Goal: Find specific page/section: Find specific page/section

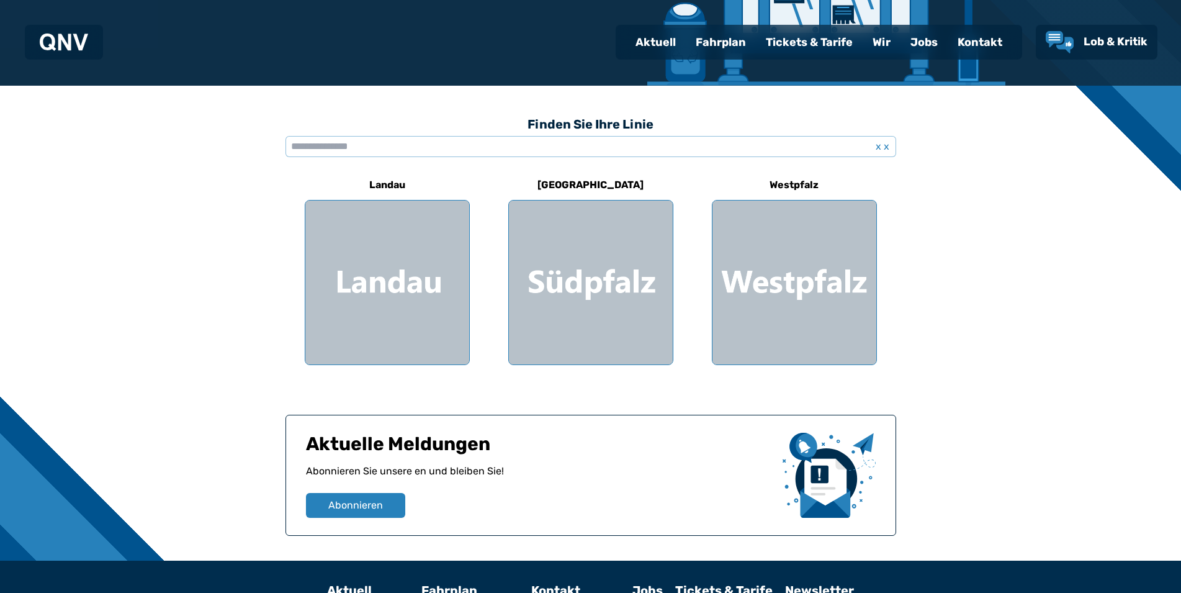
scroll to position [266, 0]
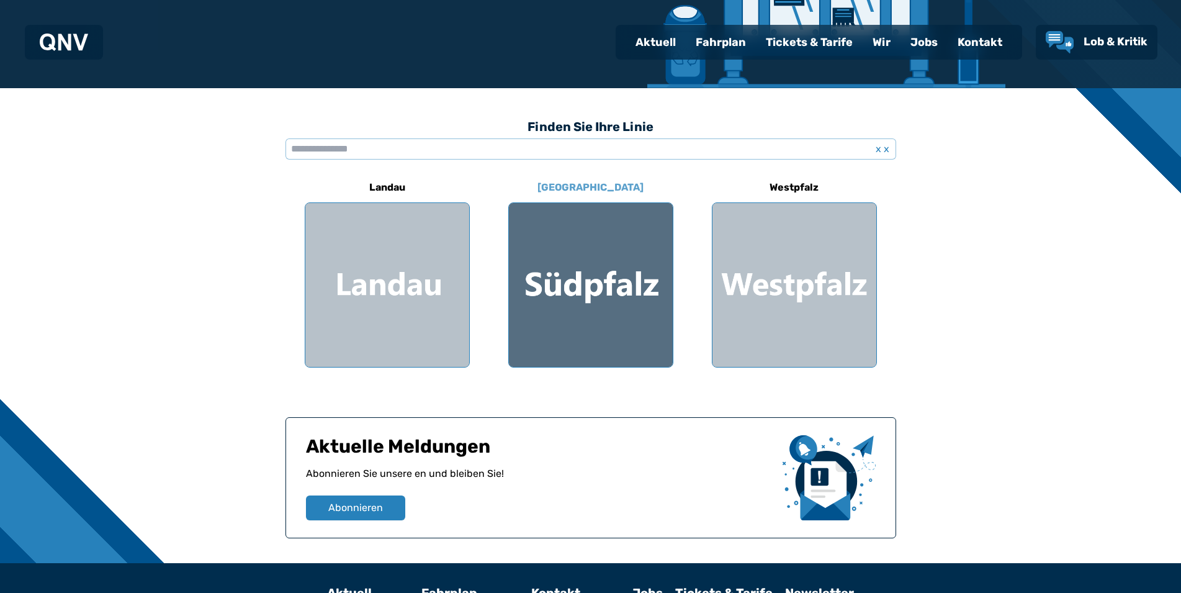
click at [567, 286] on div at bounding box center [591, 285] width 164 height 164
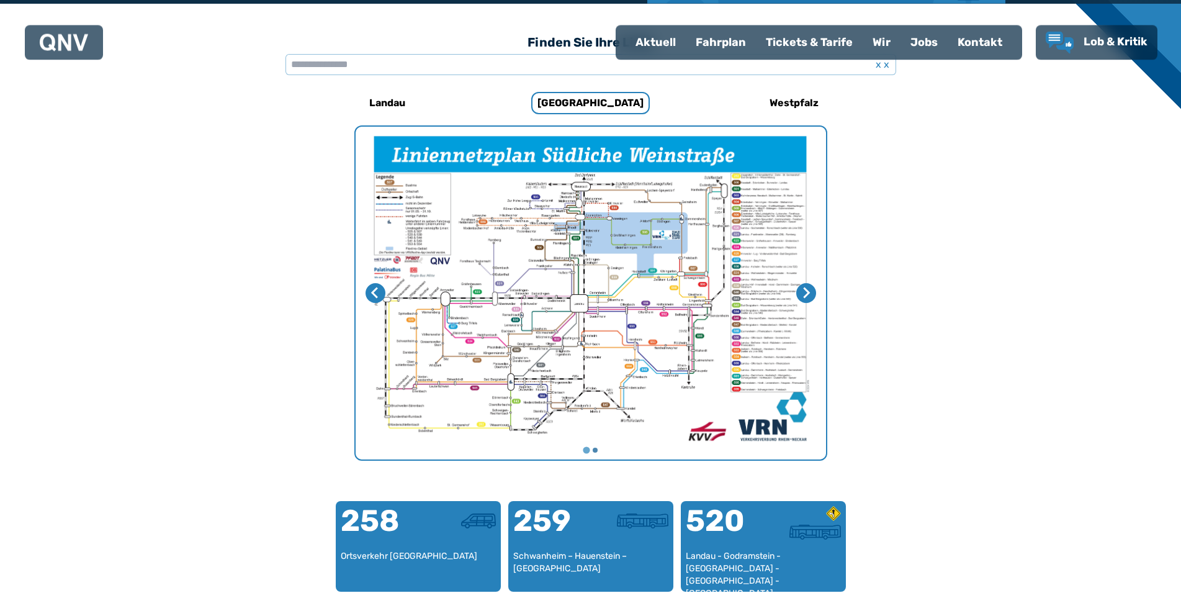
scroll to position [380, 0]
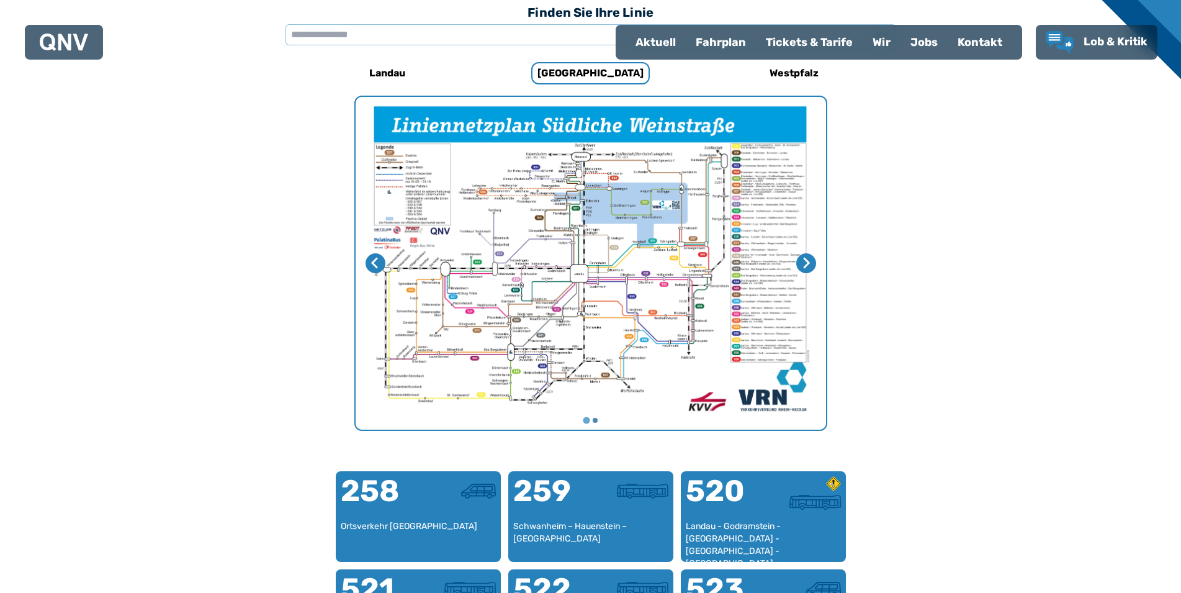
click at [603, 362] on img "1 von 2" at bounding box center [591, 263] width 471 height 333
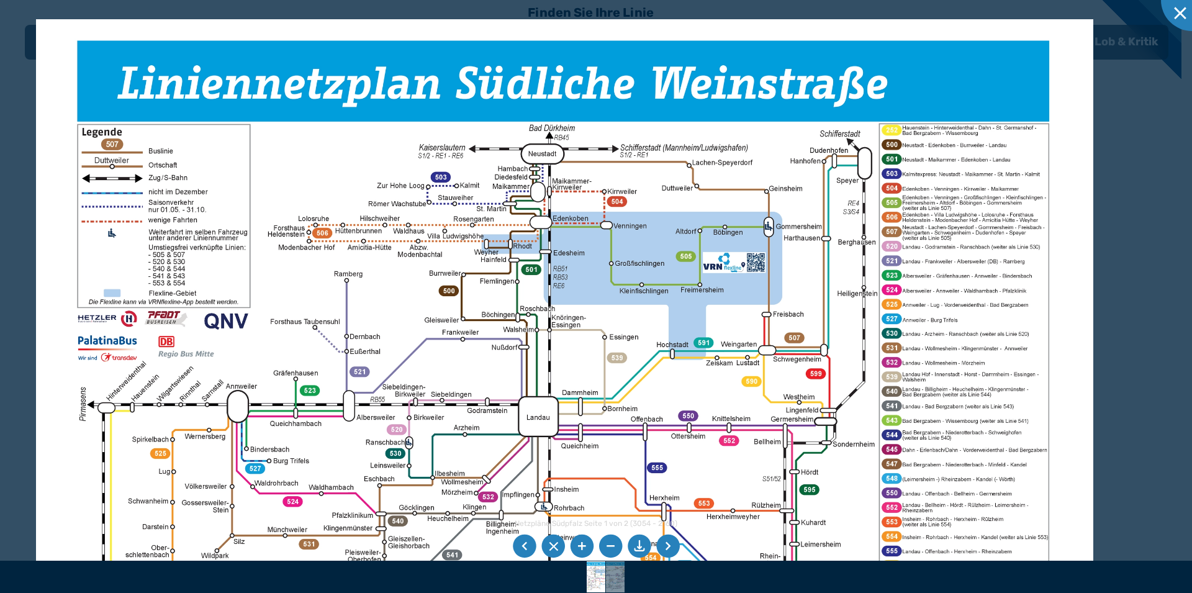
click at [1134, 359] on div at bounding box center [596, 296] width 1192 height 593
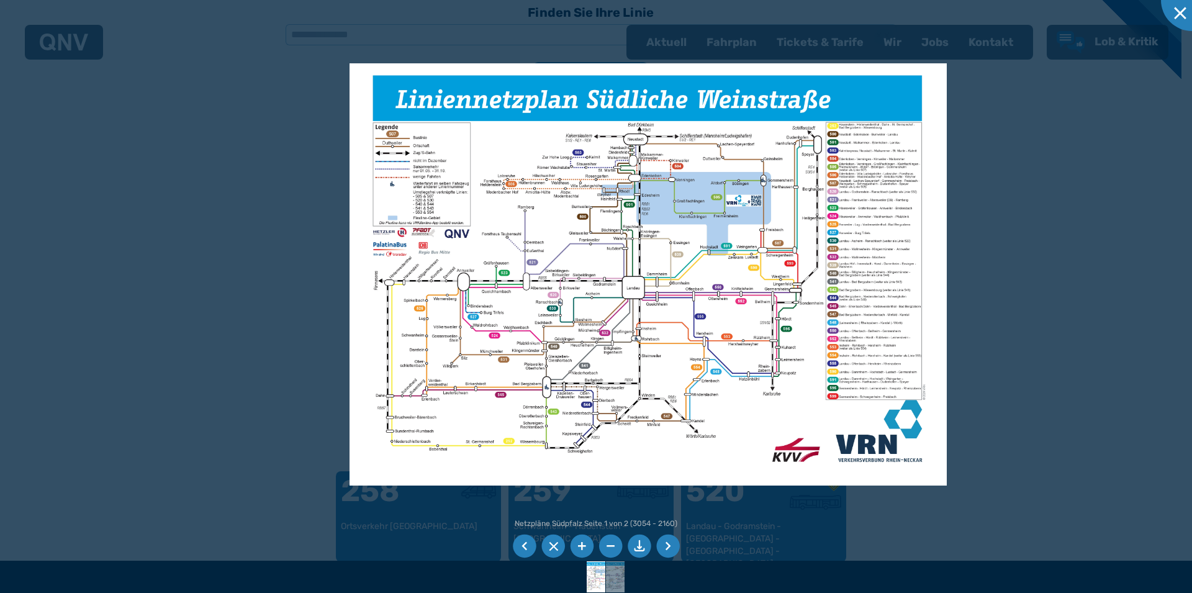
click at [737, 310] on img at bounding box center [648, 274] width 597 height 422
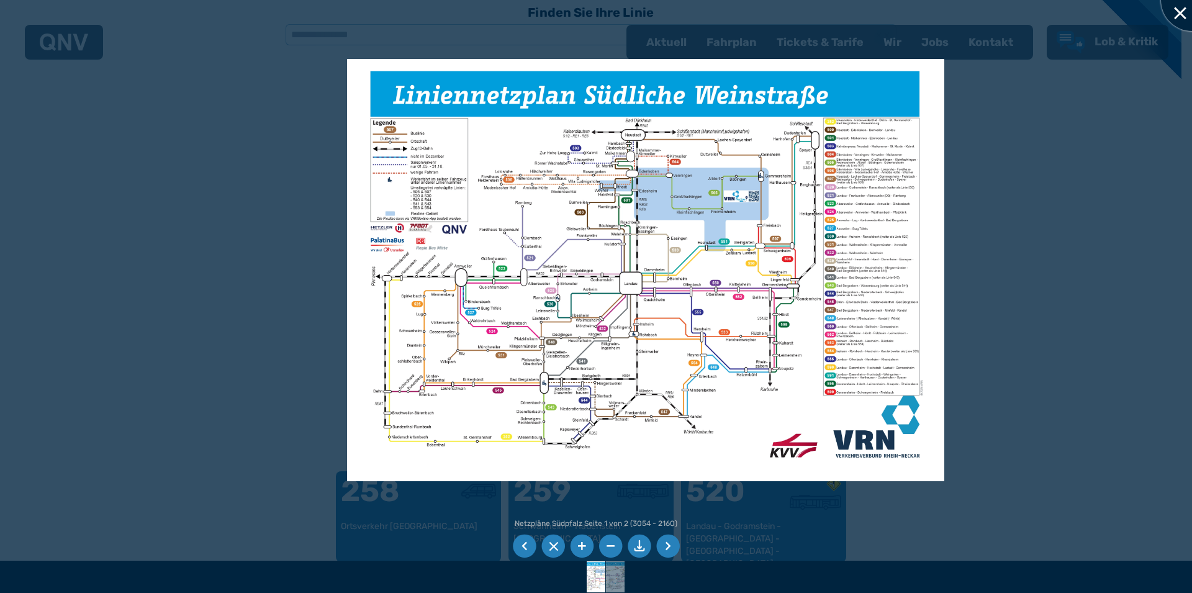
click at [1179, 14] on div at bounding box center [1192, 0] width 62 height 62
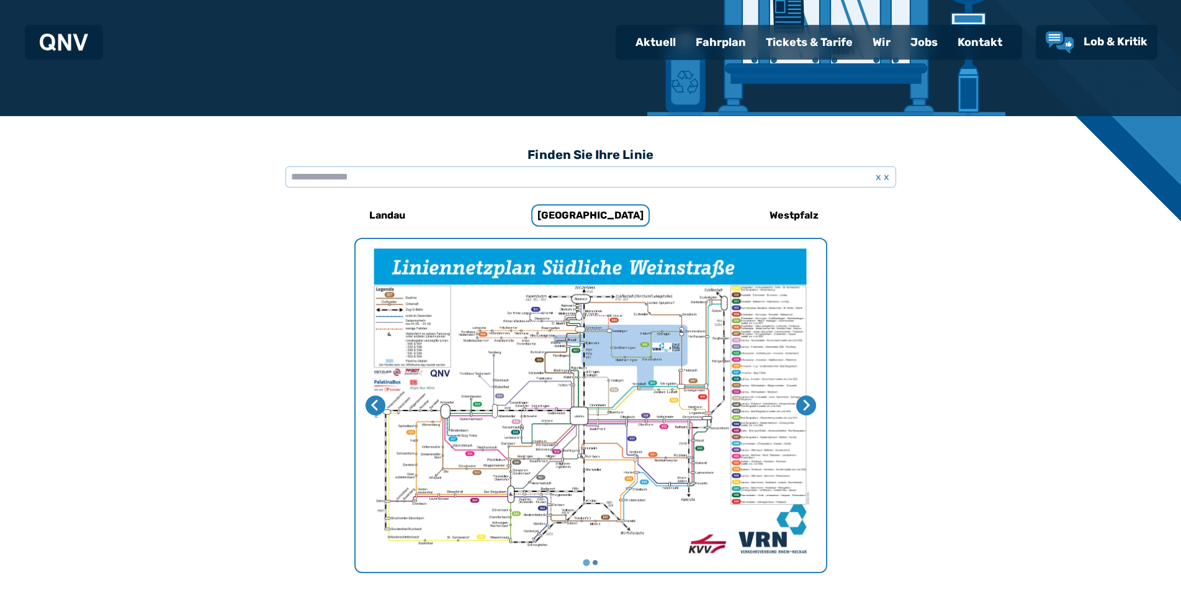
scroll to position [253, 0]
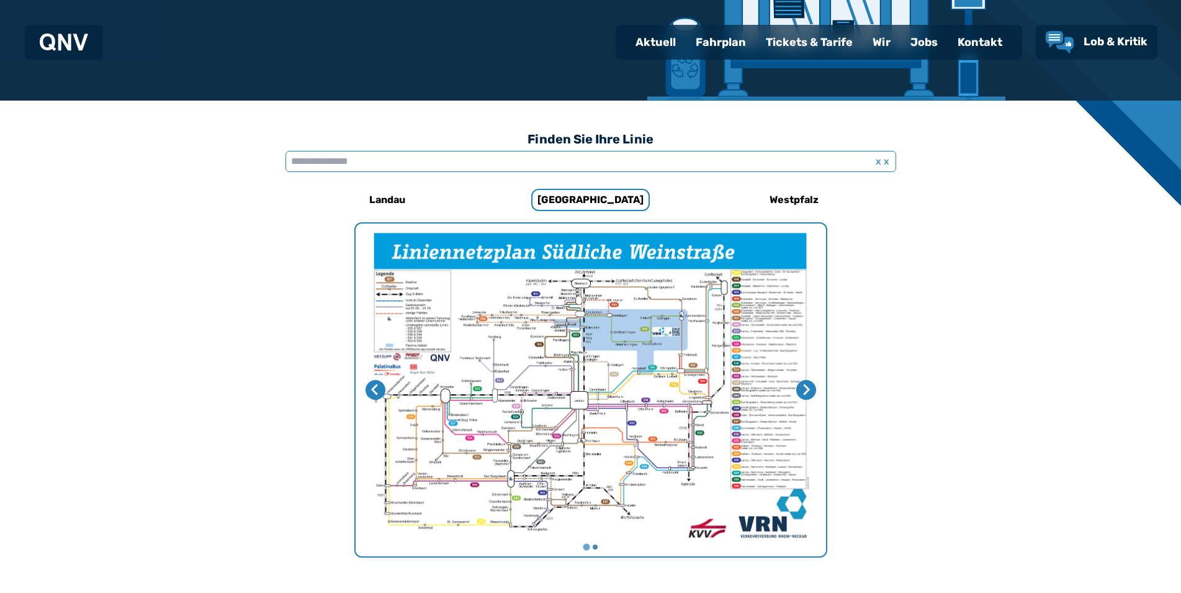
click at [299, 161] on input "text" at bounding box center [591, 161] width 611 height 21
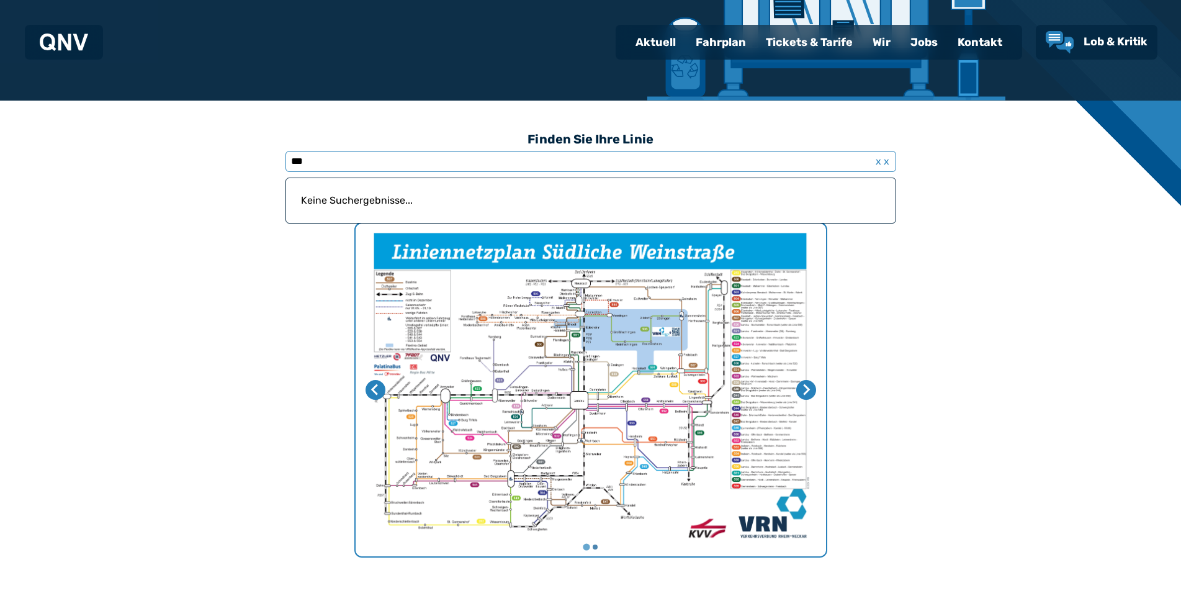
type input "***"
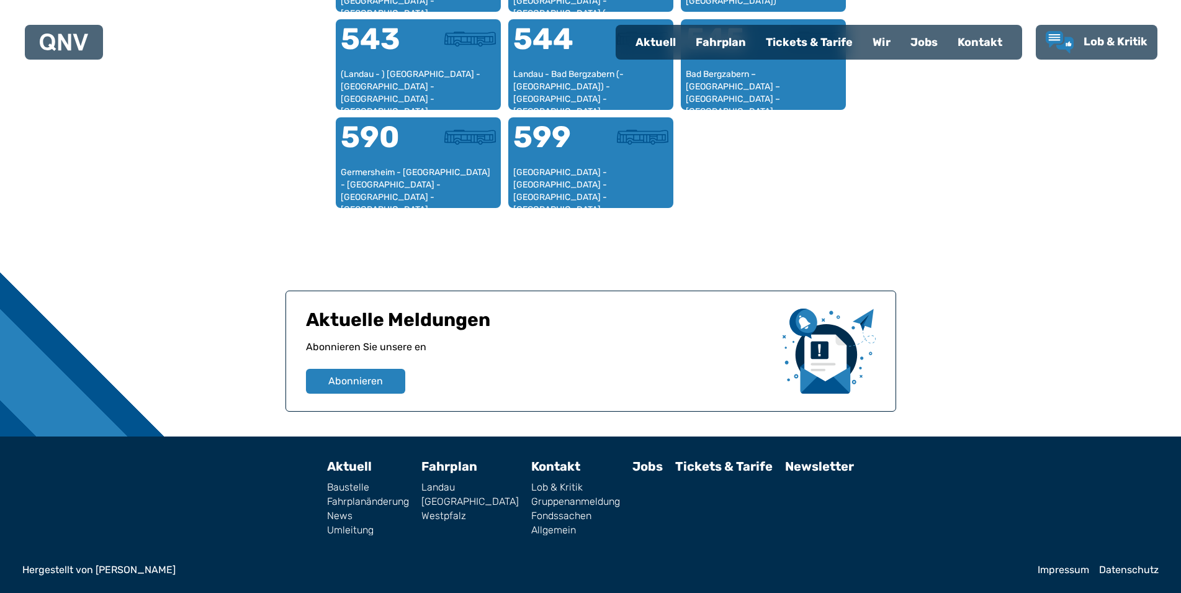
scroll to position [0, 0]
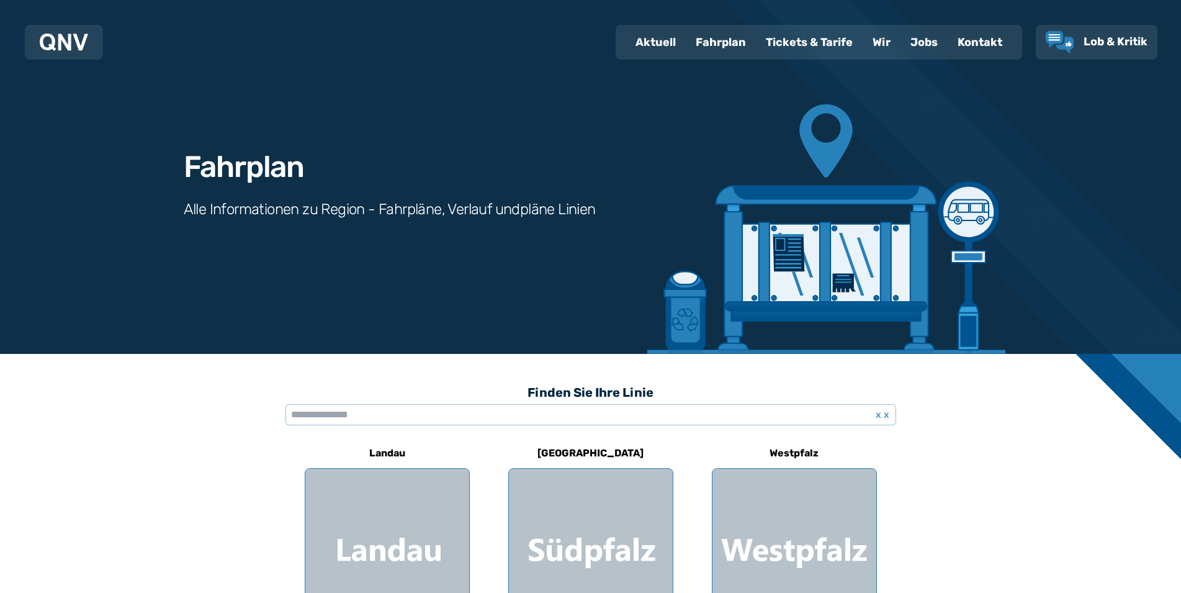
scroll to position [266, 0]
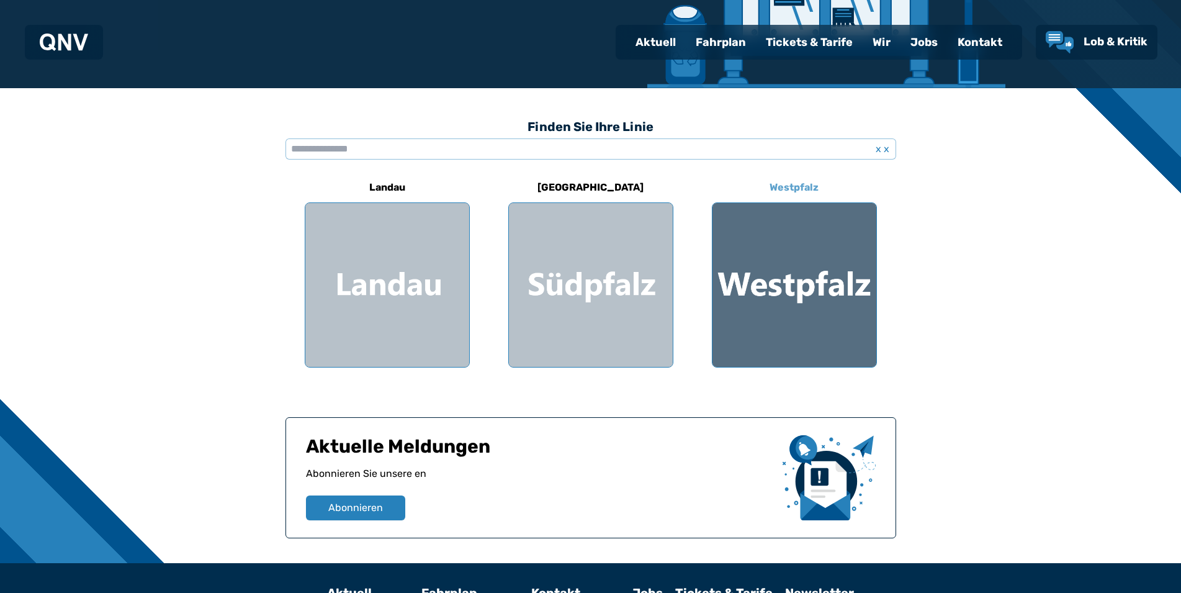
click at [793, 276] on div at bounding box center [795, 285] width 164 height 164
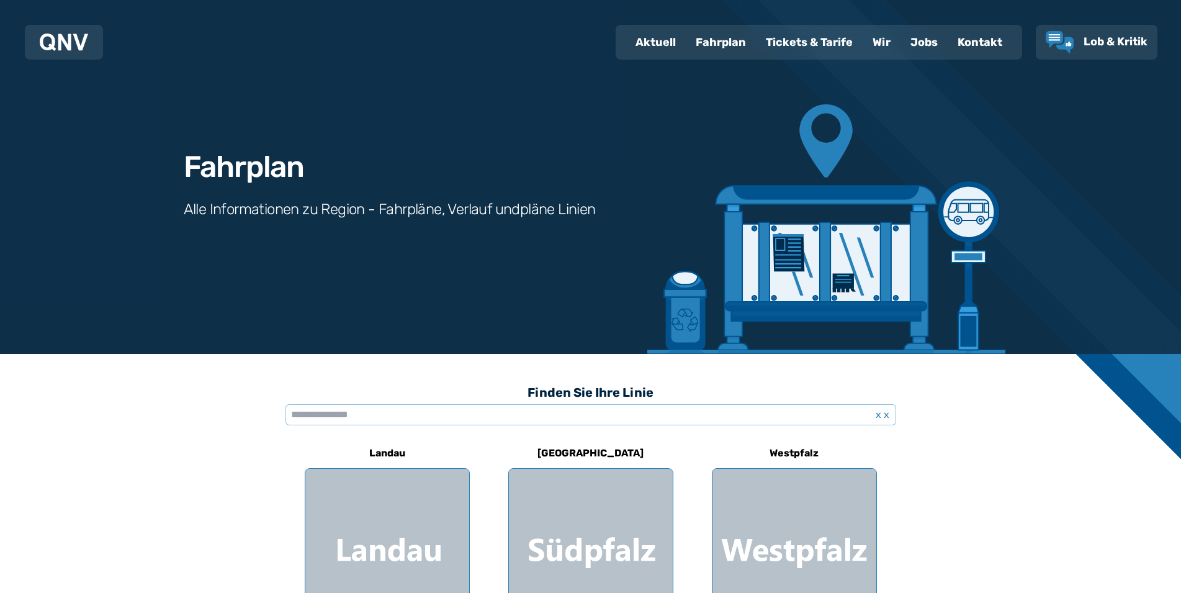
scroll to position [266, 0]
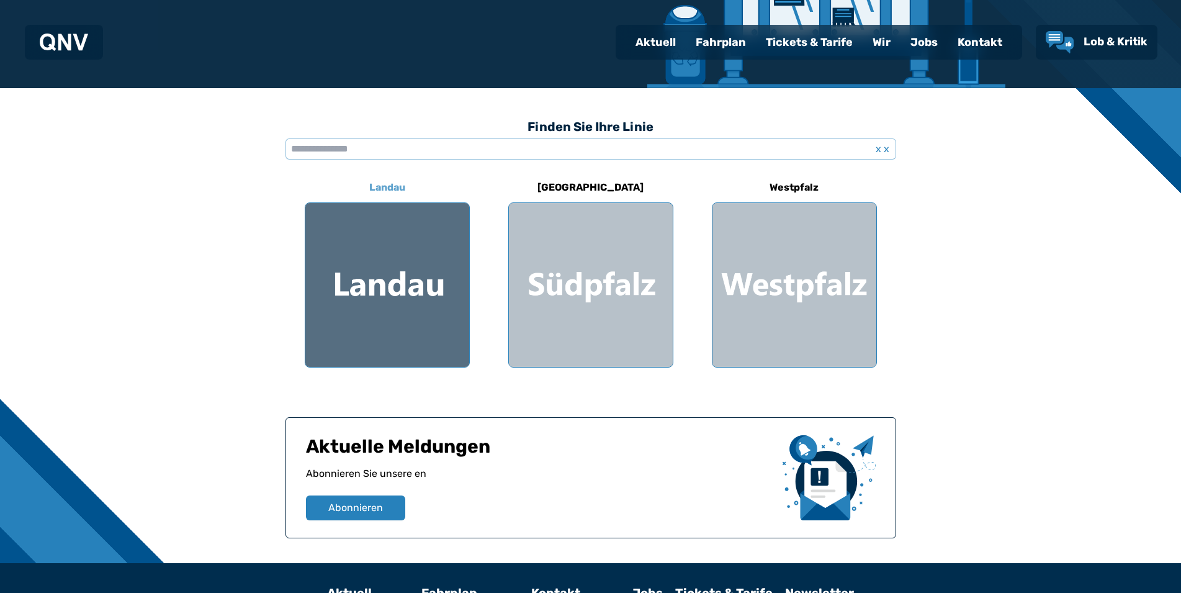
click at [364, 291] on div at bounding box center [387, 285] width 164 height 164
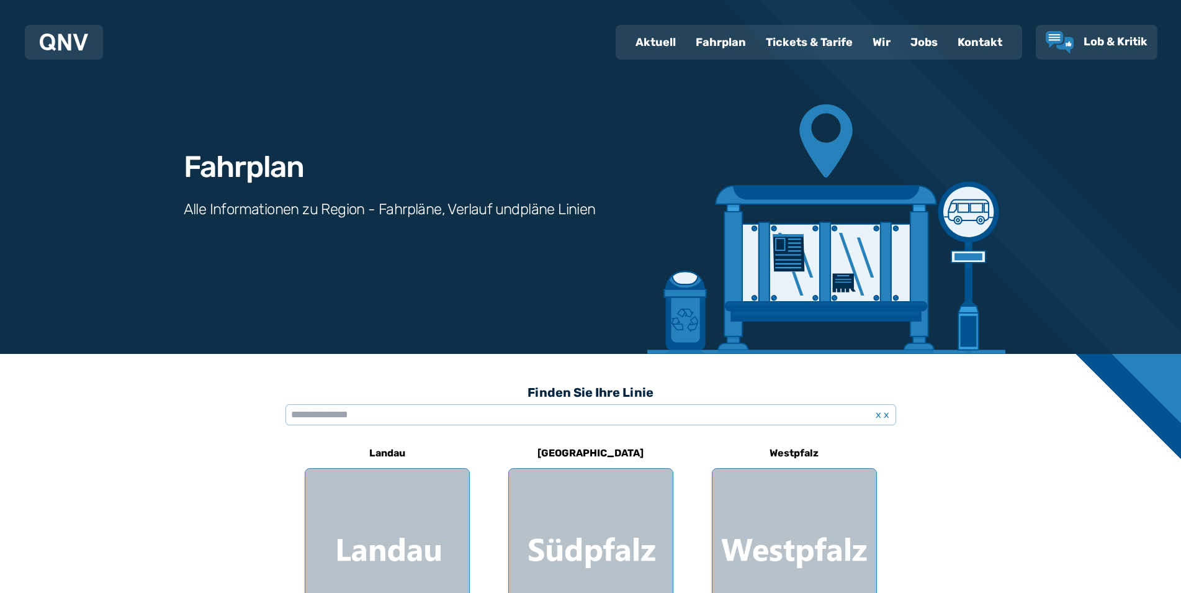
scroll to position [266, 0]
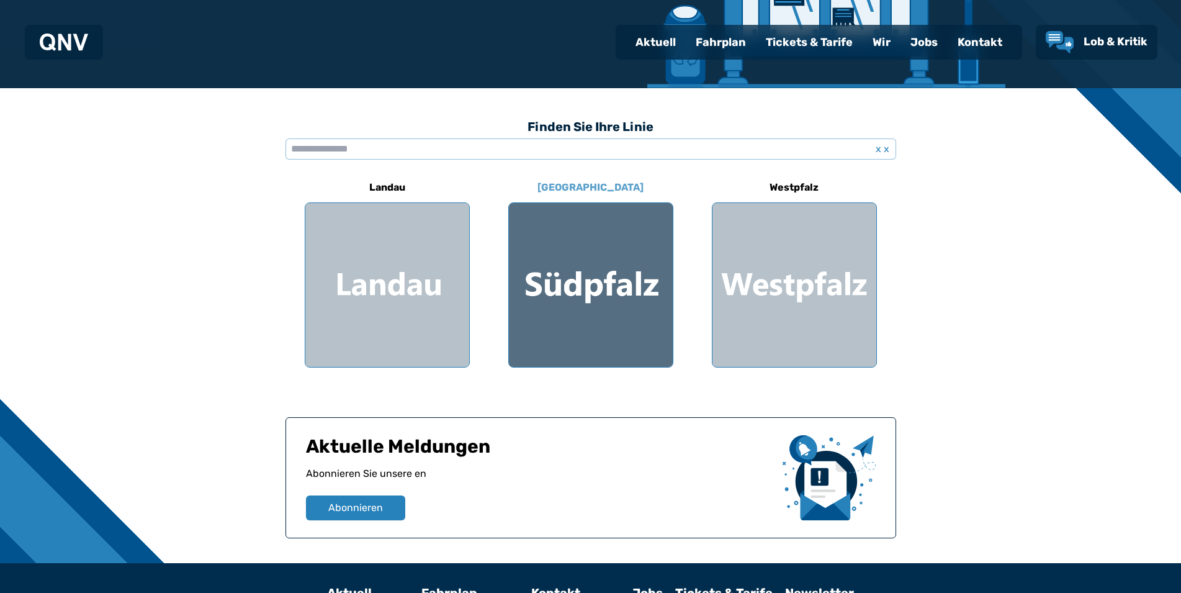
click at [582, 276] on div at bounding box center [591, 285] width 164 height 164
